Goal: Task Accomplishment & Management: Manage account settings

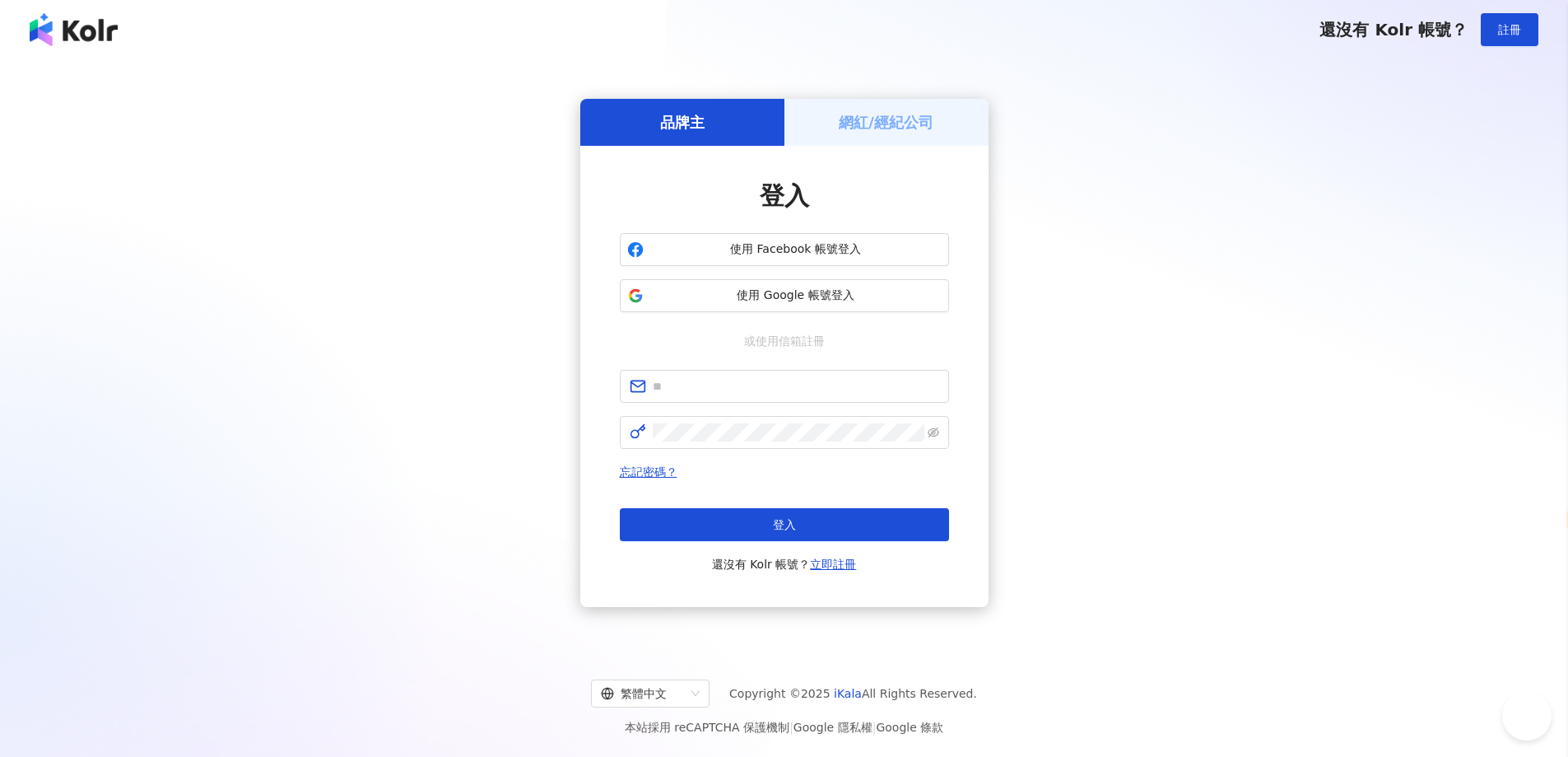
select select "*****"
click at [803, 276] on div "使用 Facebook 帳號登入 使用 Google 帳號登入" at bounding box center [784, 272] width 329 height 79
click at [792, 293] on span "使用 Google 帳號登入" at bounding box center [796, 295] width 292 height 16
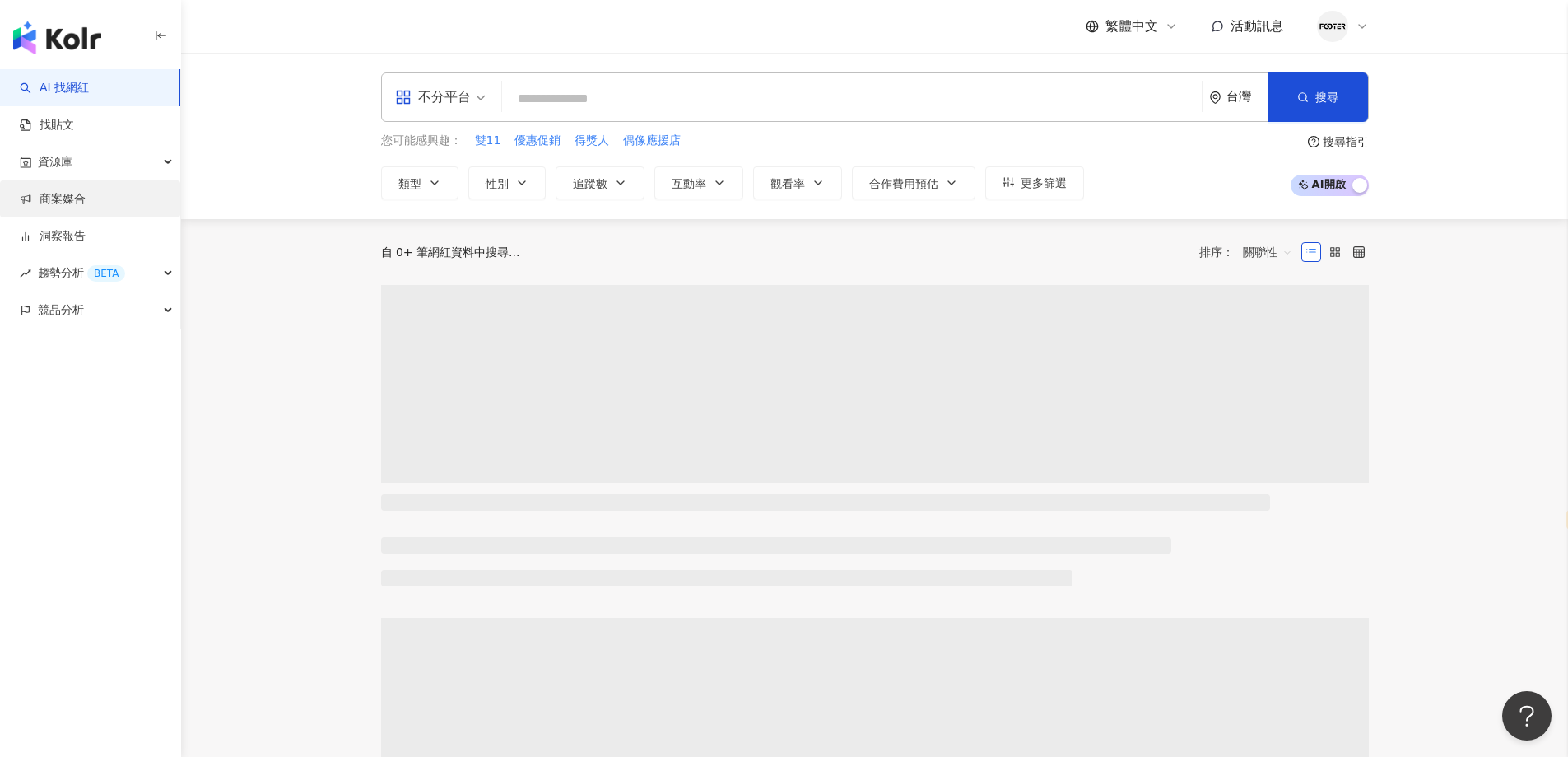
click at [85, 166] on div "資源庫" at bounding box center [90, 161] width 181 height 37
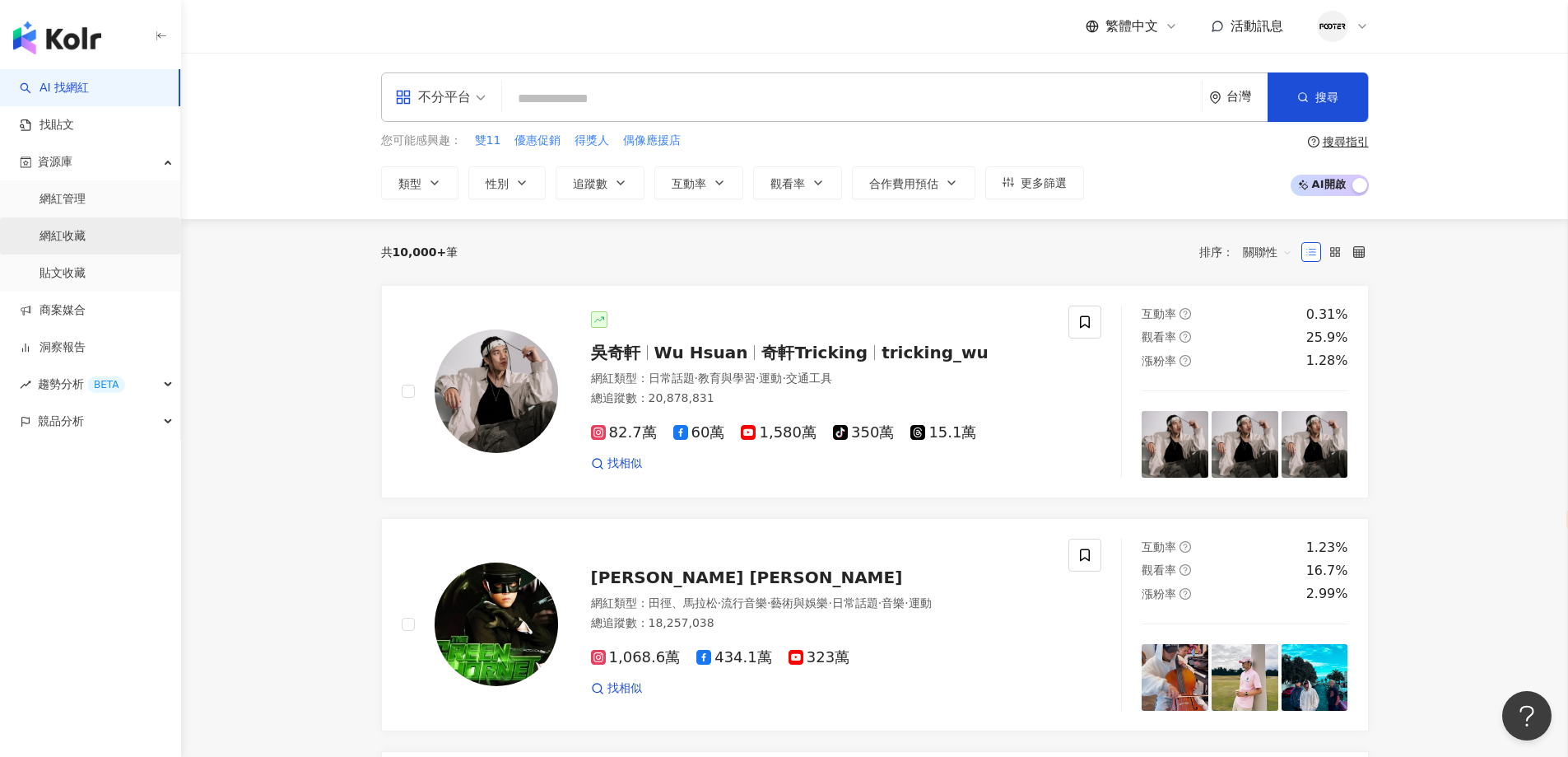
click at [86, 237] on link "網紅收藏" at bounding box center [63, 236] width 47 height 16
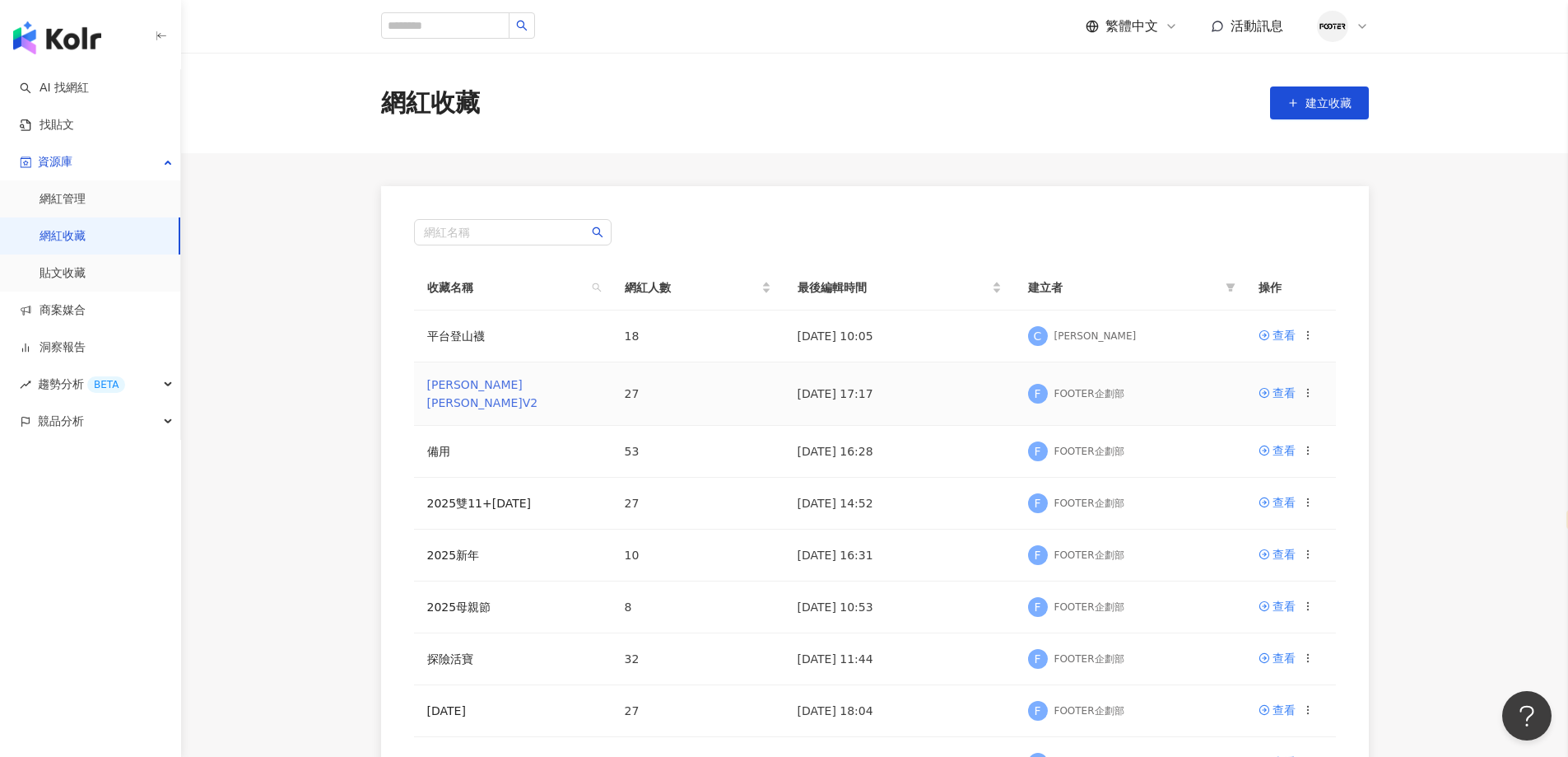
click at [477, 389] on link "[PERSON_NAME][PERSON_NAME]V2" at bounding box center [483, 393] width 111 height 31
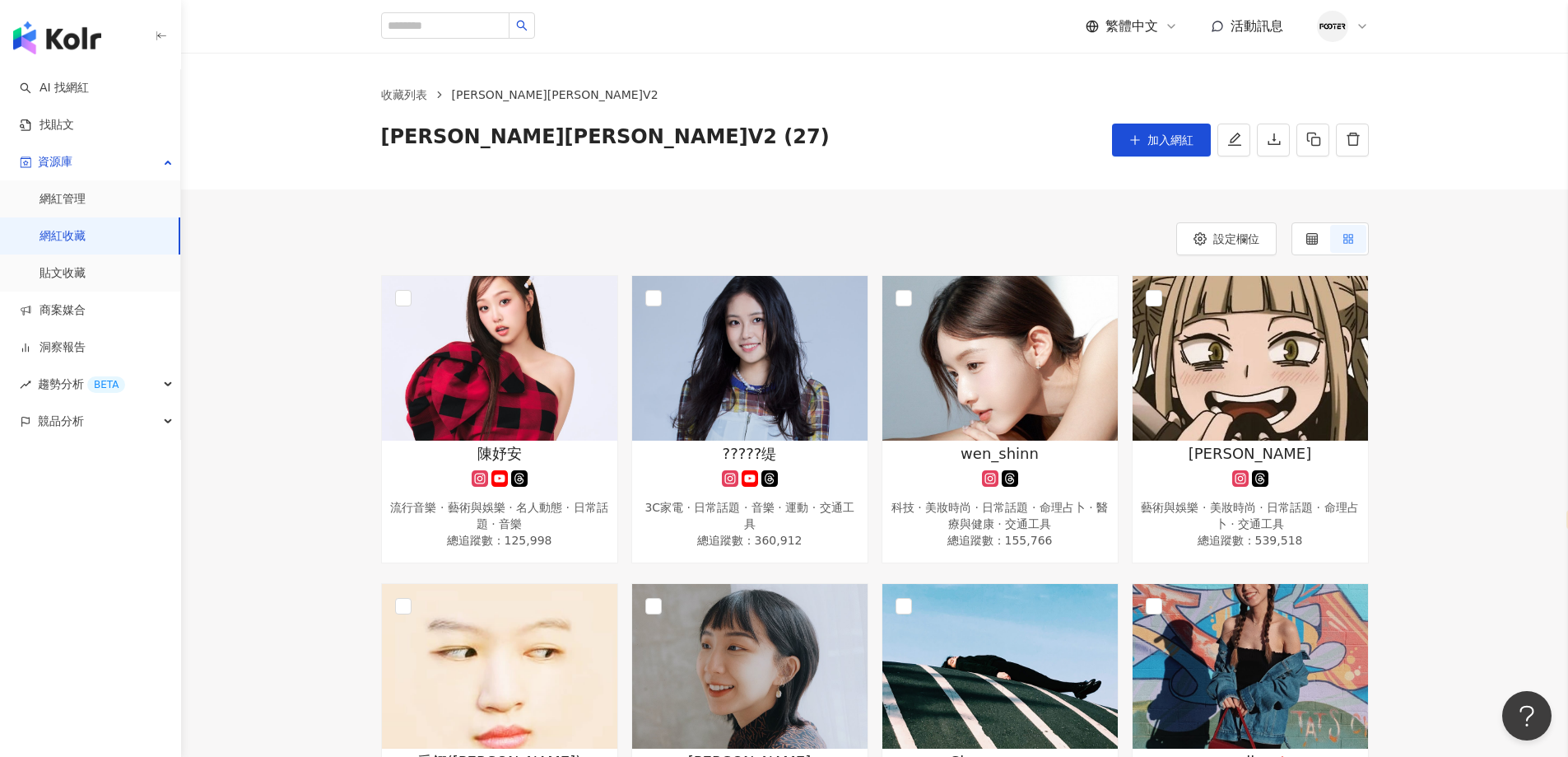
click at [86, 228] on link "網紅收藏" at bounding box center [63, 236] width 47 height 16
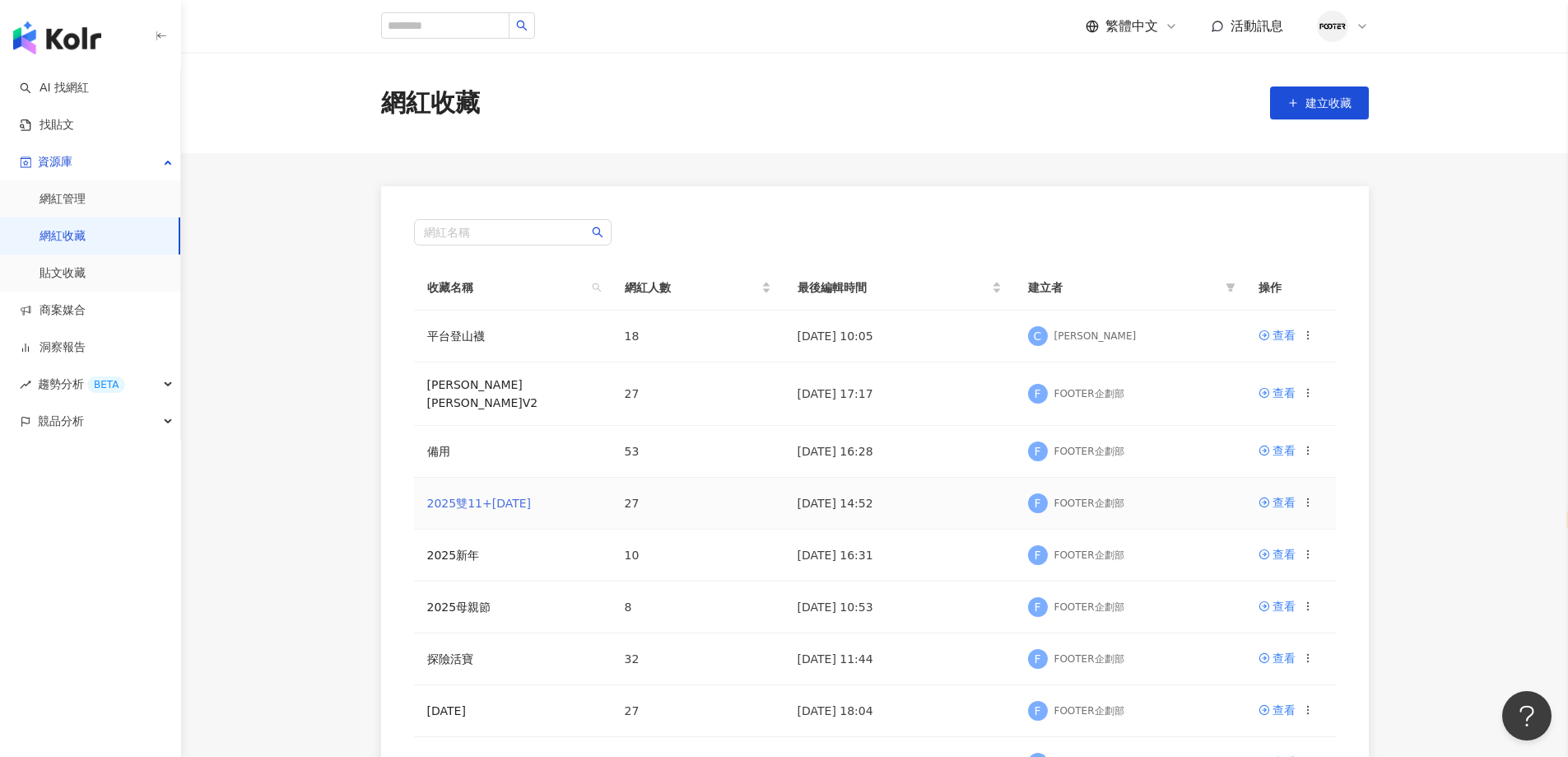
click at [470, 497] on link "2025雙11+[DATE]" at bounding box center [479, 503] width 105 height 13
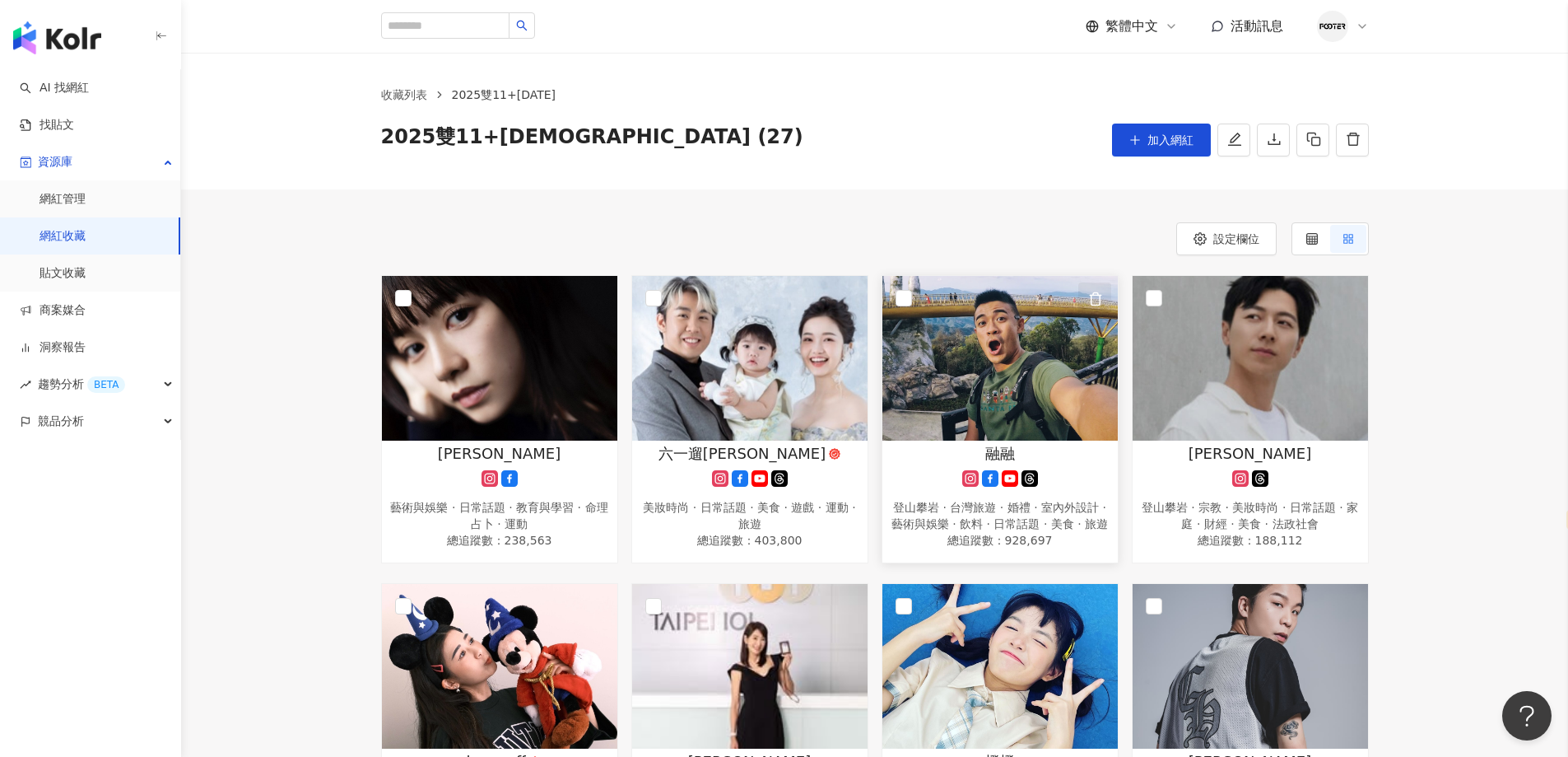
click at [1103, 294] on button "button" at bounding box center [1095, 299] width 33 height 33
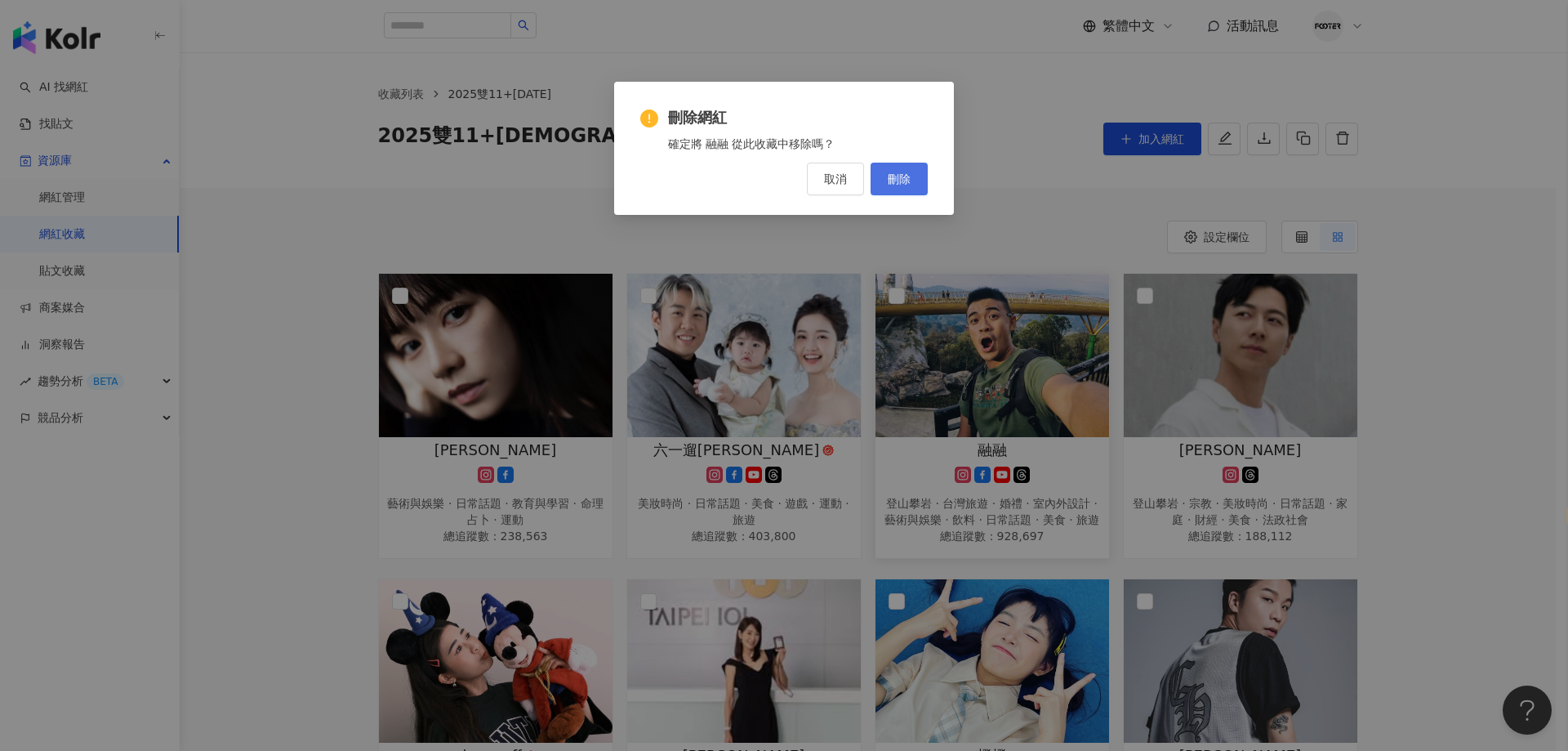
click at [894, 184] on span "刪除" at bounding box center [900, 178] width 23 height 13
